Goal: Ask a question

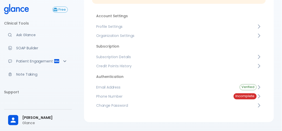
scroll to position [53, 0]
click at [164, 57] on span "Subscription Details" at bounding box center [176, 57] width 160 height 5
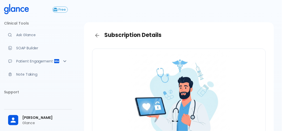
click at [24, 37] on p "Ask Glance" at bounding box center [42, 34] width 52 height 5
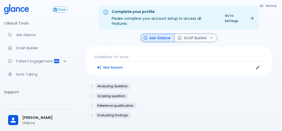
click at [23, 119] on span "[PERSON_NAME]" at bounding box center [45, 117] width 46 height 5
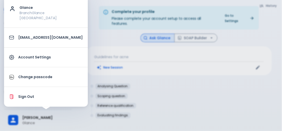
click at [92, 105] on div at bounding box center [141, 65] width 282 height 131
